Goal: Information Seeking & Learning: Learn about a topic

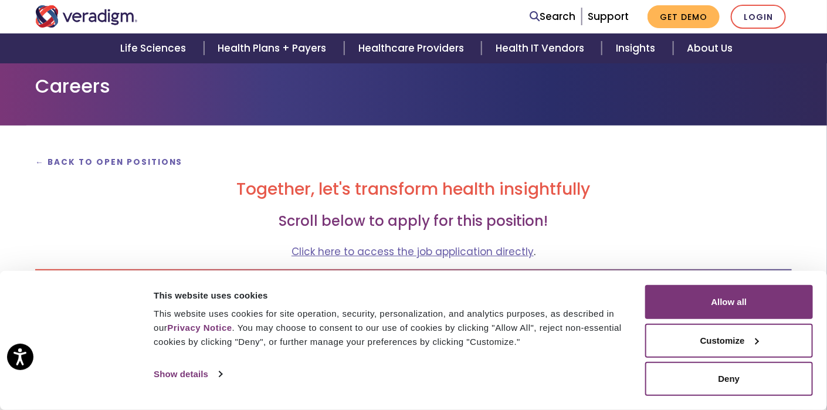
scroll to position [117, 0]
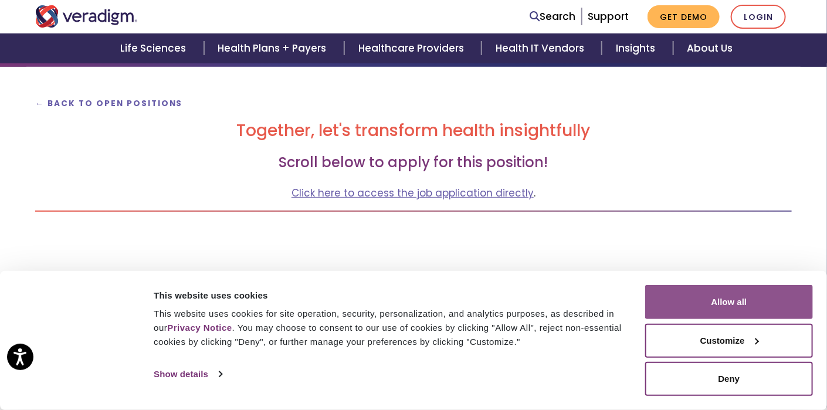
click at [776, 297] on button "Allow all" at bounding box center [729, 302] width 168 height 34
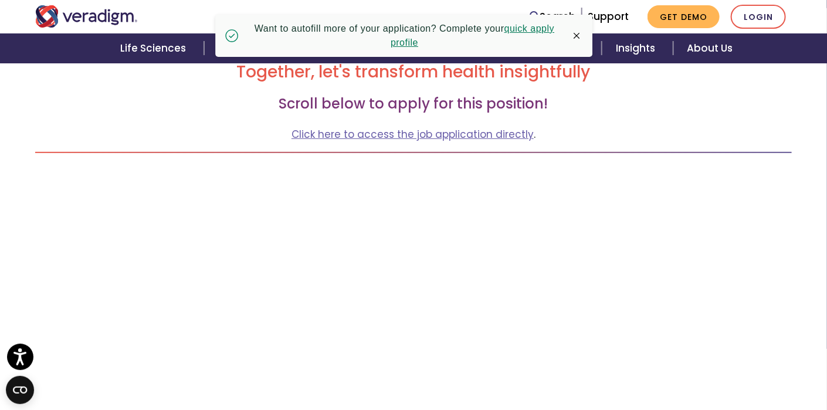
scroll to position [0, 0]
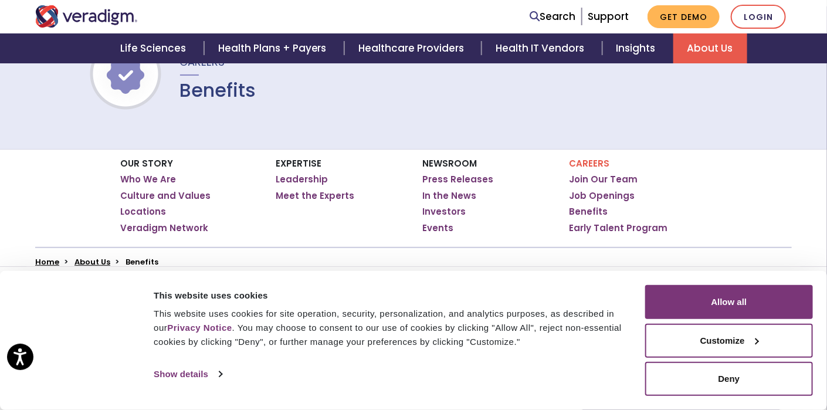
scroll to position [117, 0]
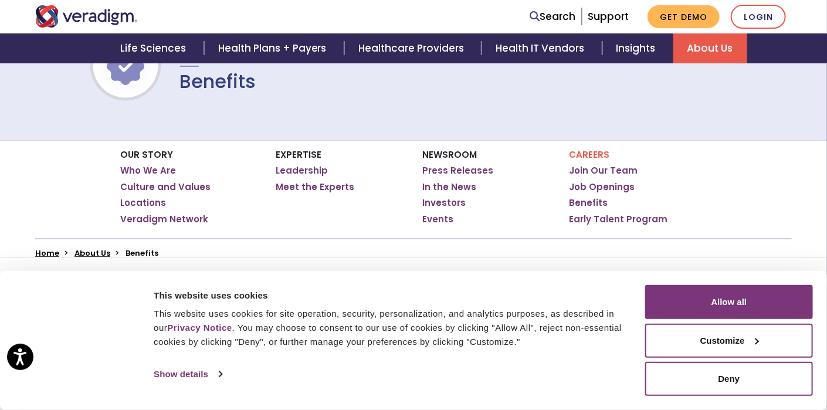
click at [658, 286] on div "Consent Details [#IABV2SETTINGS#] About This website uses cookies This website …" at bounding box center [413, 340] width 827 height 139
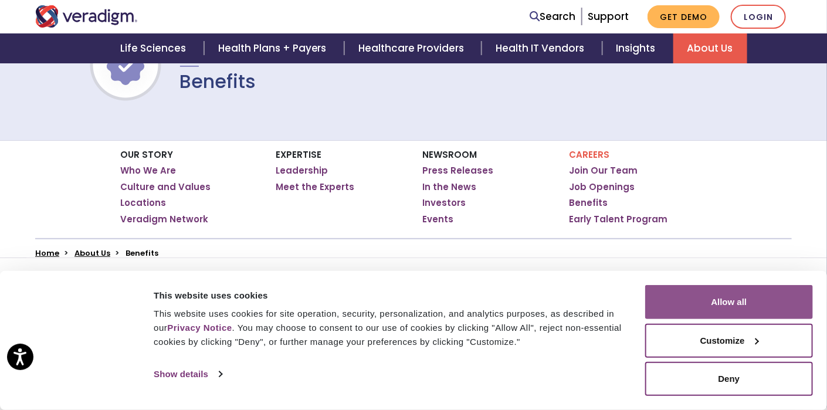
click at [667, 292] on button "Allow all" at bounding box center [729, 302] width 168 height 34
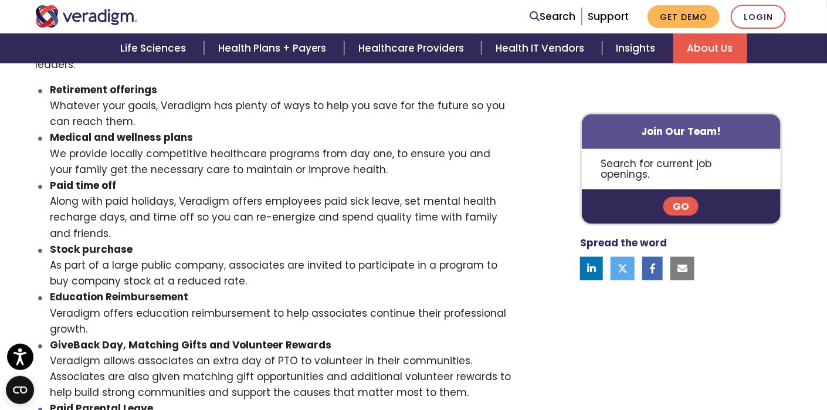
scroll to position [410, 0]
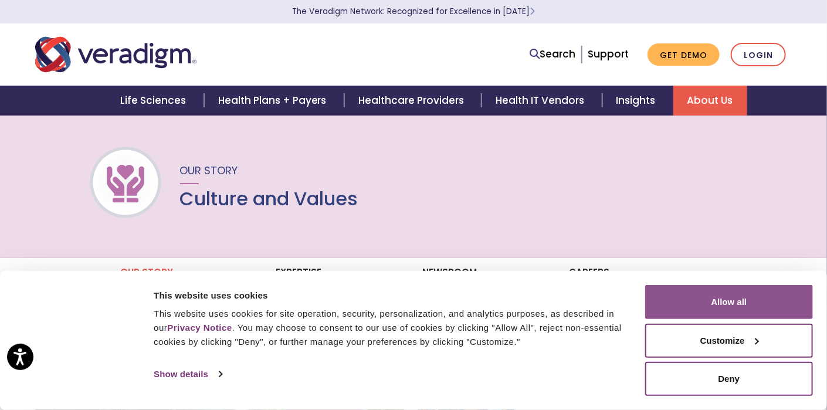
click at [768, 293] on button "Allow all" at bounding box center [729, 302] width 168 height 34
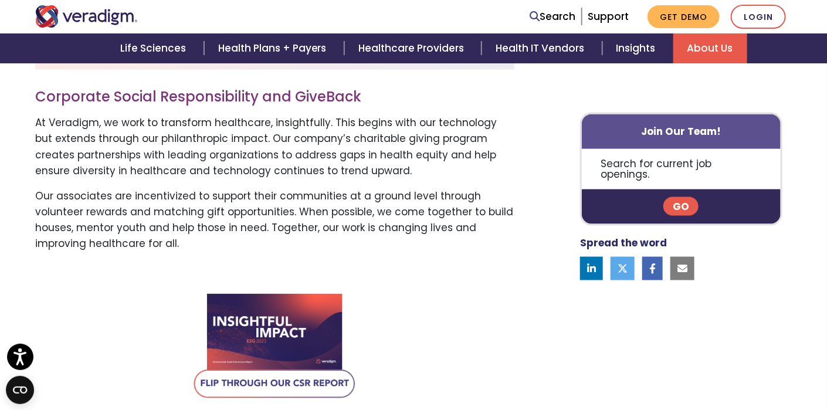
scroll to position [645, 0]
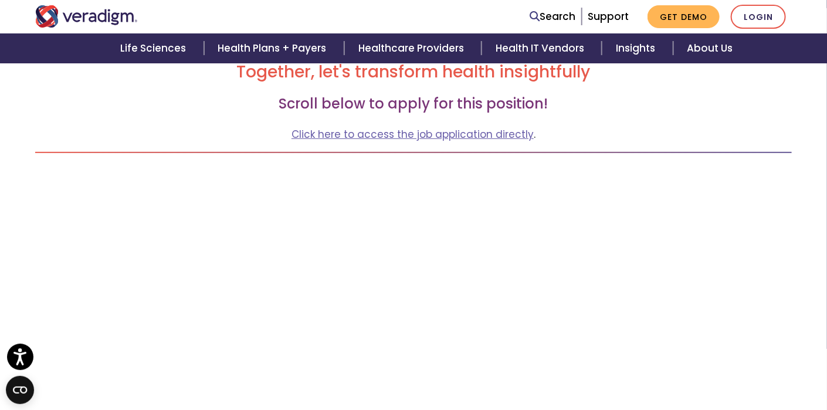
scroll to position [235, 0]
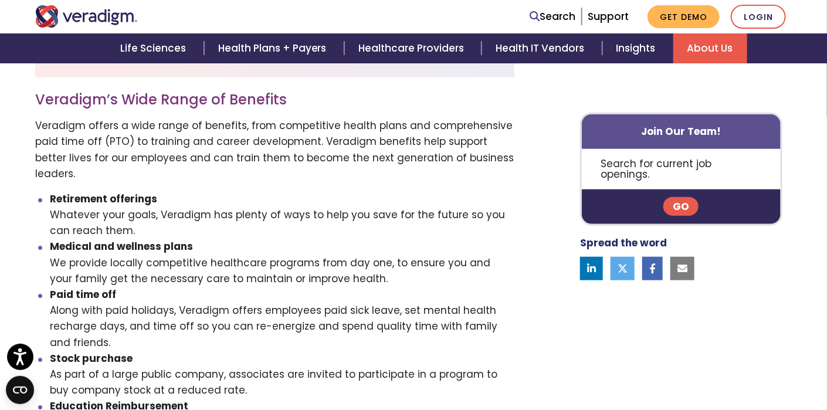
scroll to position [410, 0]
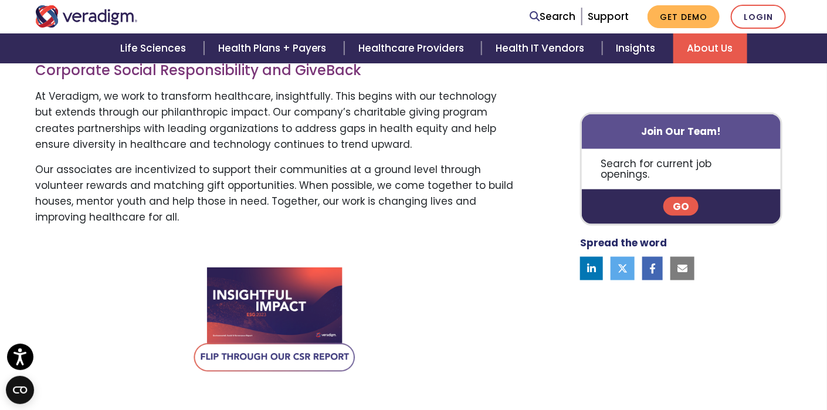
scroll to position [645, 0]
